Goal: Transaction & Acquisition: Purchase product/service

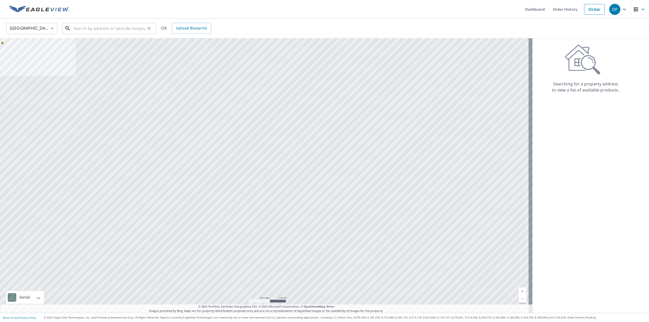
click at [95, 30] on input "text" at bounding box center [109, 28] width 72 height 14
paste input "[STREET_ADDRESS][US_STATE]"
click at [96, 51] on p "[US_STATE][GEOGRAPHIC_DATA]" at bounding box center [112, 48] width 80 height 5
type input "[STREET_ADDRESS][US_STATE]"
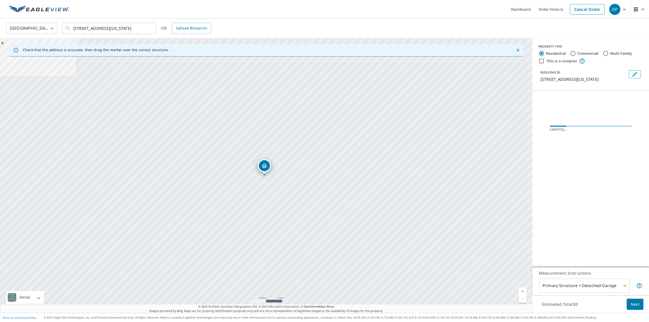
scroll to position [0, 0]
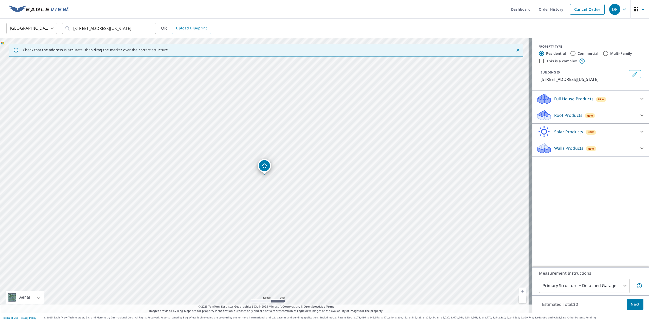
click at [560, 118] on div "Roof Products New" at bounding box center [585, 115] width 99 height 12
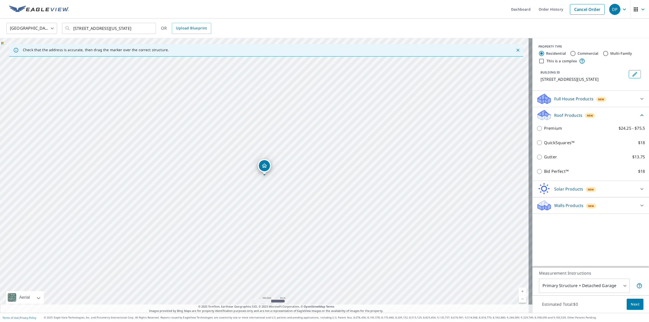
click at [559, 140] on p "QuickSquares™" at bounding box center [559, 143] width 30 height 6
click at [544, 140] on input "QuickSquares™ $18" at bounding box center [540, 143] width 8 height 6
checkbox input "true"
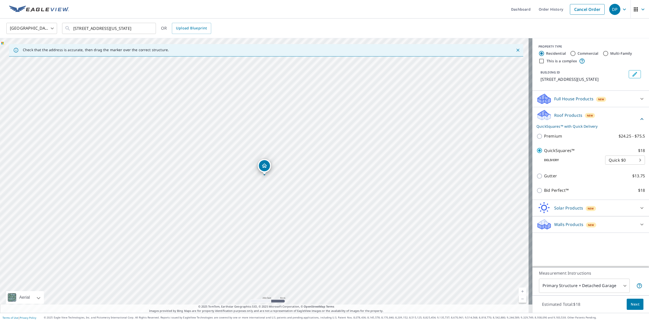
click at [627, 303] on button "Next" at bounding box center [635, 304] width 17 height 11
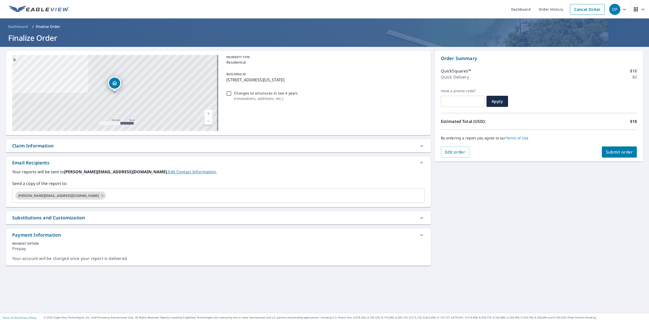
click at [606, 153] on span "Submit order" at bounding box center [619, 152] width 27 height 6
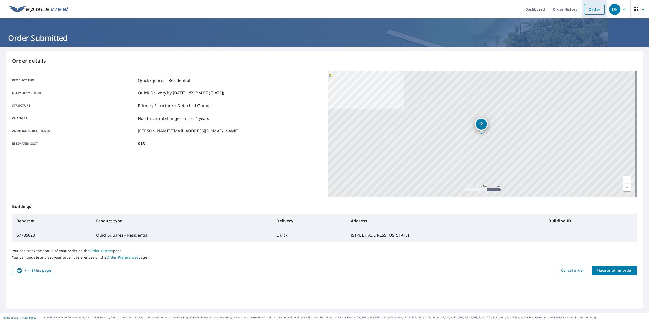
drag, startPoint x: 594, startPoint y: 13, endPoint x: 591, endPoint y: 14, distance: 2.8
click at [594, 13] on link "Order" at bounding box center [594, 9] width 21 height 11
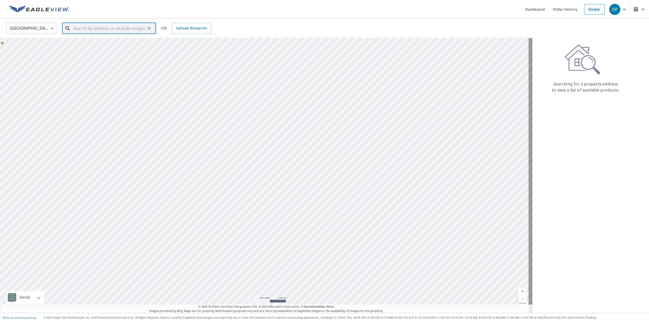
click at [110, 30] on input "text" at bounding box center [109, 28] width 72 height 14
paste input "[STREET_ADDRESS]"
click at [97, 43] on span "[STREET_ADDRESS]" at bounding box center [112, 43] width 80 height 6
type input "[STREET_ADDRESS]"
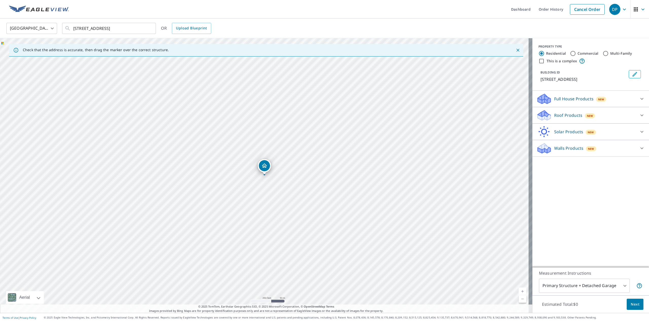
click at [554, 116] on p "Roof Products" at bounding box center [568, 115] width 28 height 6
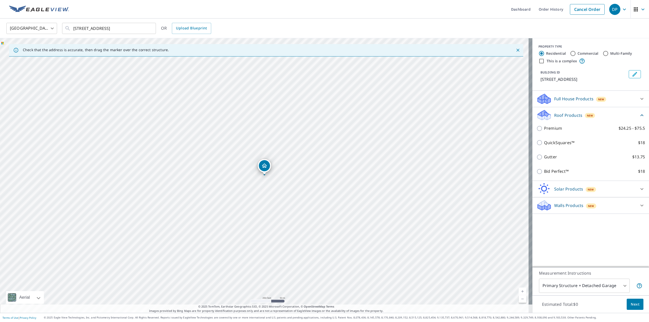
click at [549, 139] on div "QuickSquares™ $18" at bounding box center [590, 143] width 108 height 14
click at [553, 147] on div "QuickSquares™ $18" at bounding box center [590, 143] width 108 height 14
click at [539, 144] on input "QuickSquares™ $18" at bounding box center [540, 143] width 8 height 6
checkbox input "true"
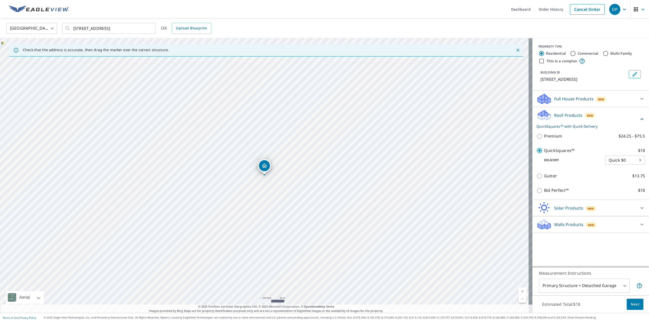
click at [631, 303] on span "Next" at bounding box center [635, 304] width 9 height 6
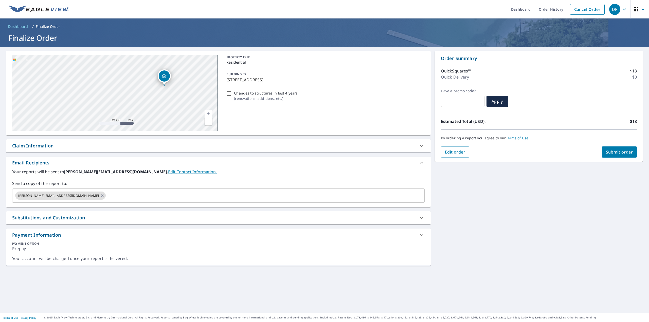
click at [610, 149] on button "Submit order" at bounding box center [619, 151] width 35 height 11
